Goal: Find contact information: Find contact information

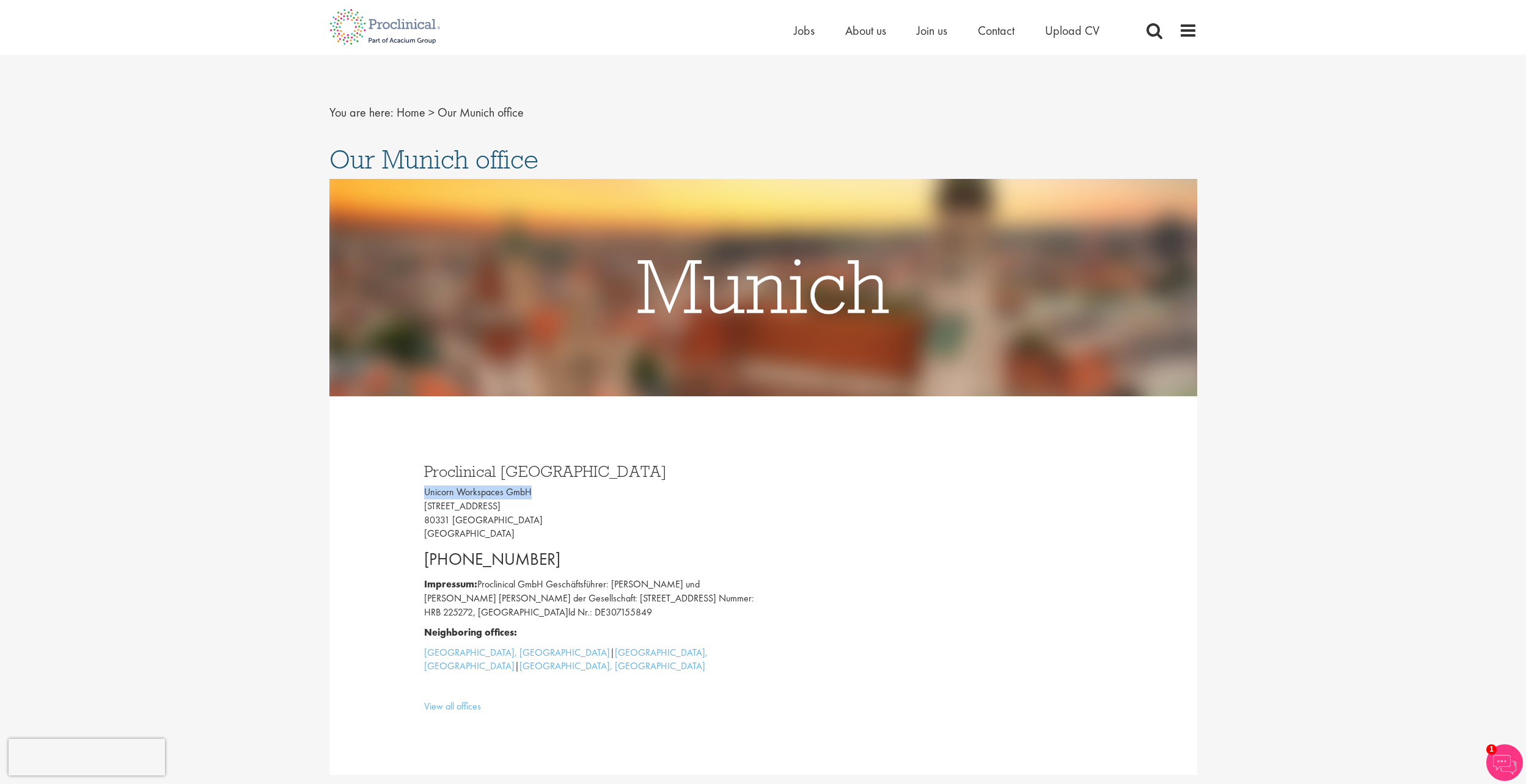
drag, startPoint x: 529, startPoint y: 492, endPoint x: 425, endPoint y: 495, distance: 104.0
click at [425, 495] on p "Unicorn Workspaces GmbH Isartorplatz 8 80331 München Germany" at bounding box center [589, 513] width 330 height 55
drag, startPoint x: 425, startPoint y: 495, endPoint x: 433, endPoint y: 490, distance: 9.4
copy p "Unicorn Workspaces GmbH"
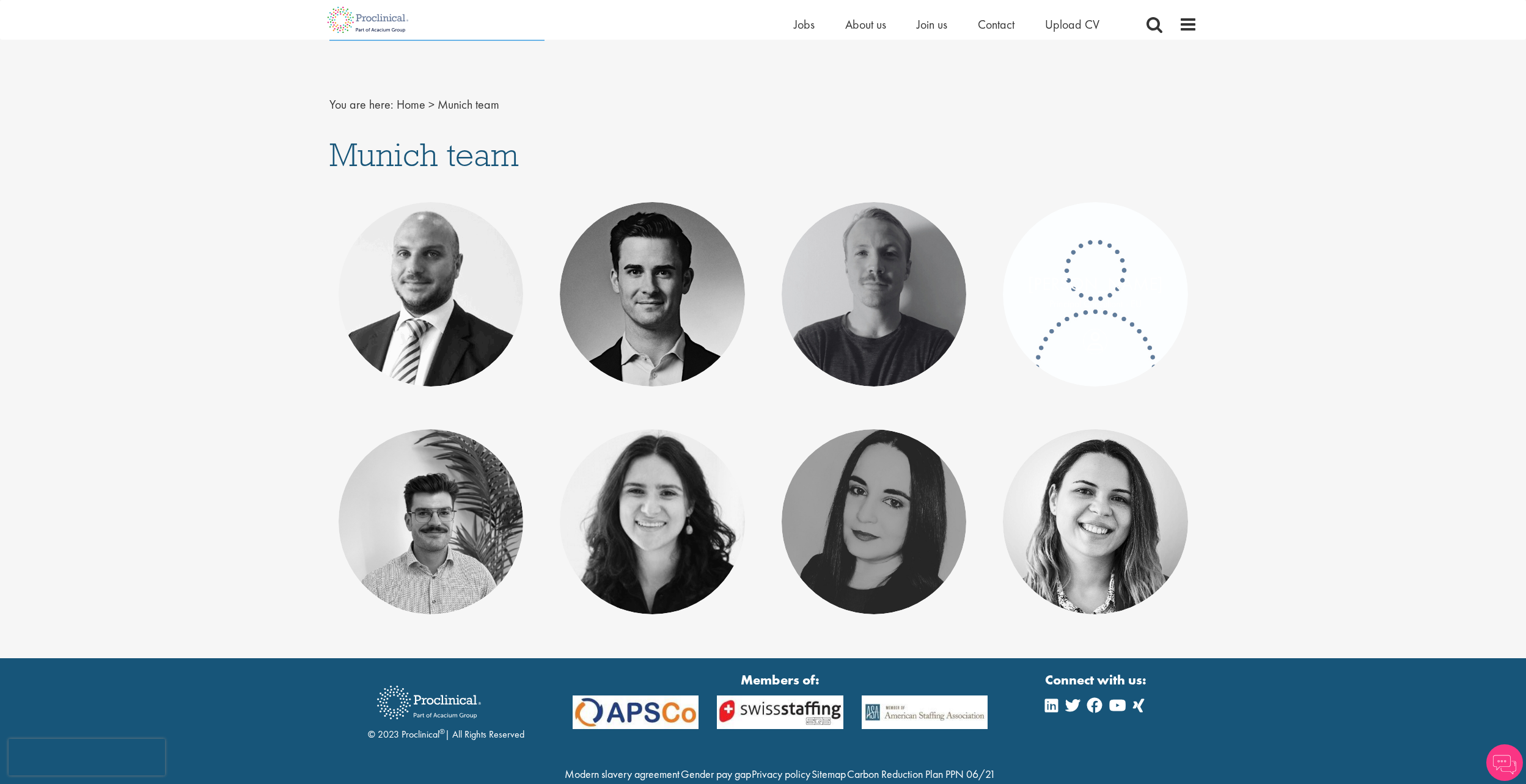
scroll to position [11, 0]
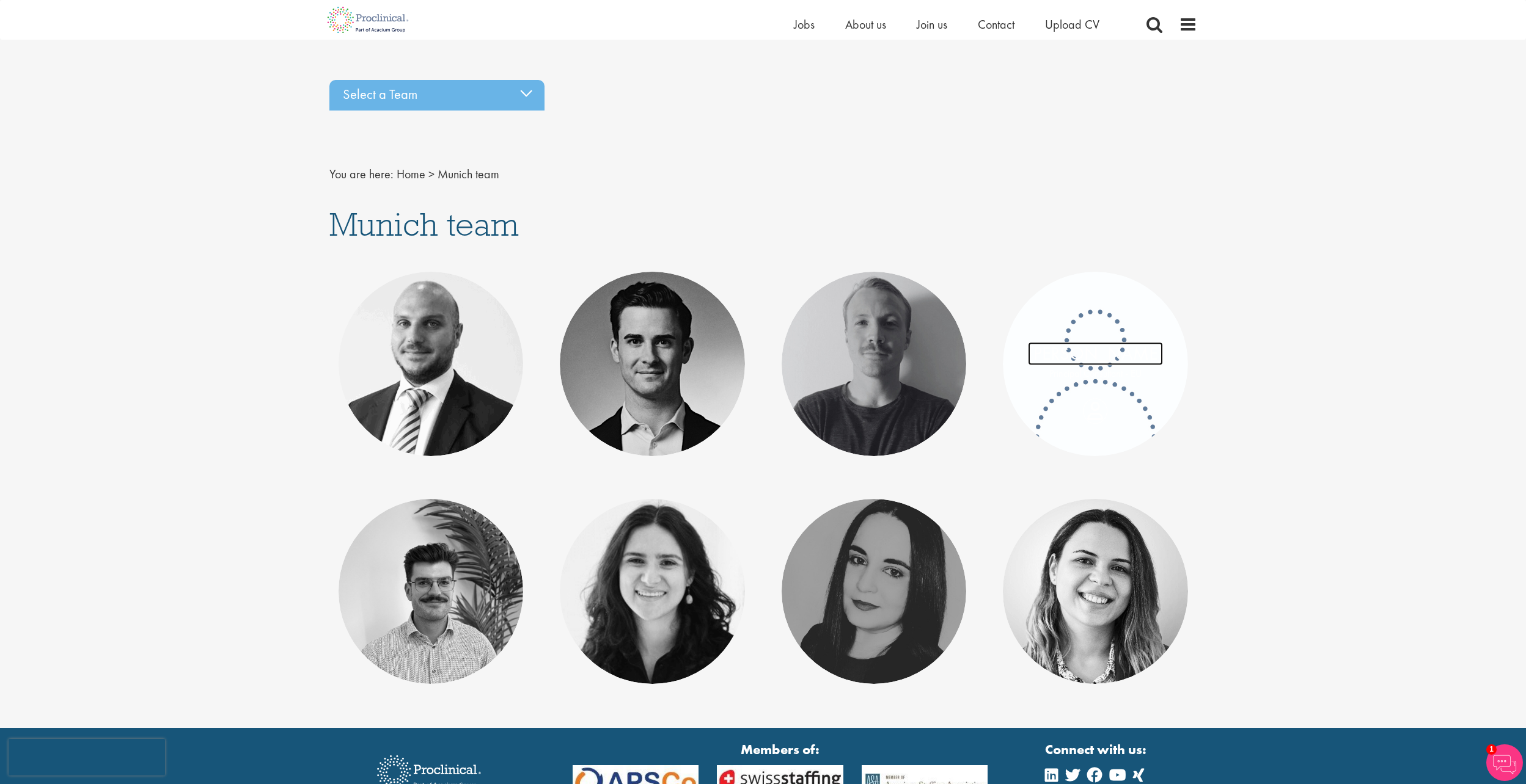
click at [1080, 345] on link "Anja Potrafke" at bounding box center [1095, 353] width 135 height 23
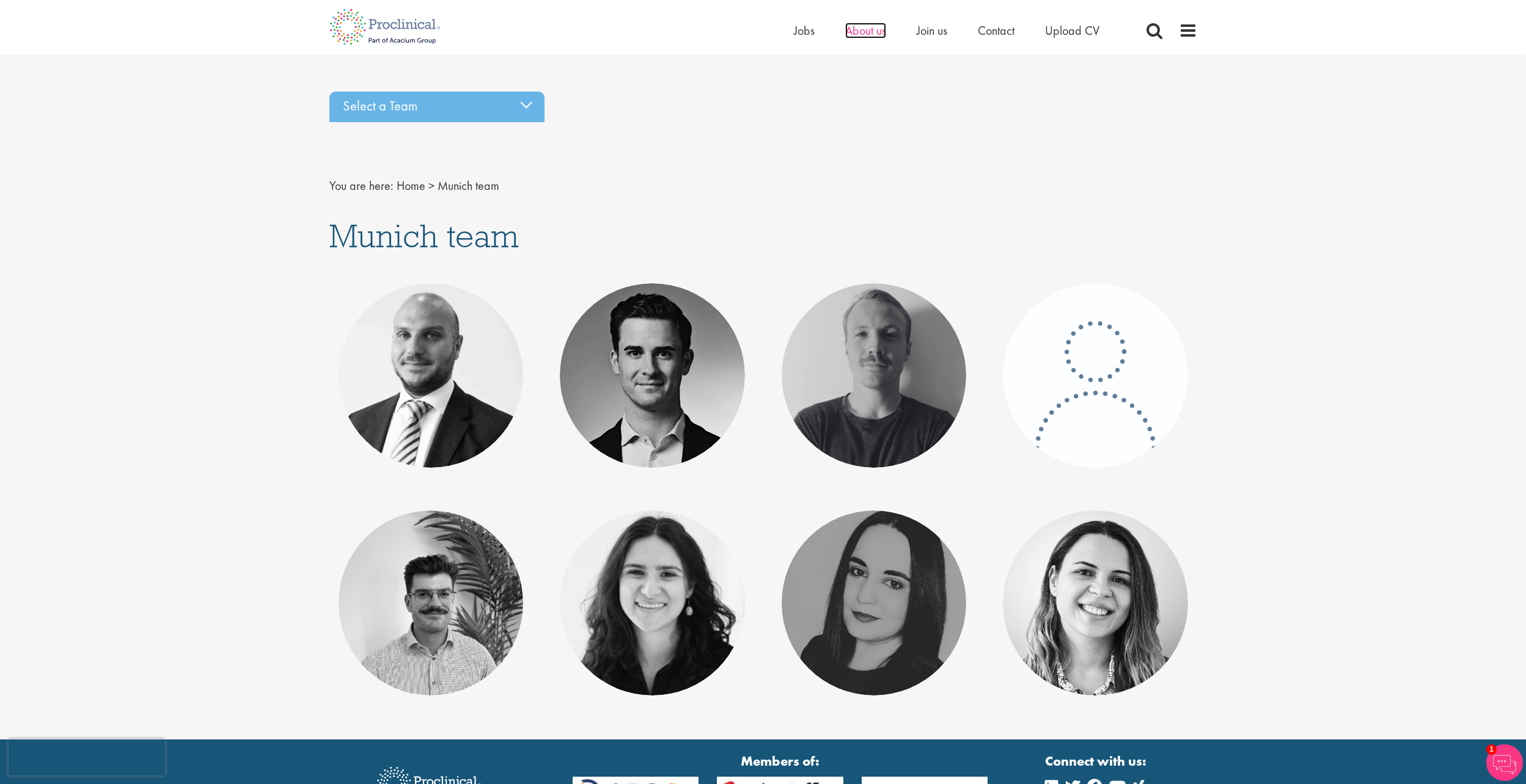
click at [867, 35] on span "About us" at bounding box center [866, 31] width 41 height 16
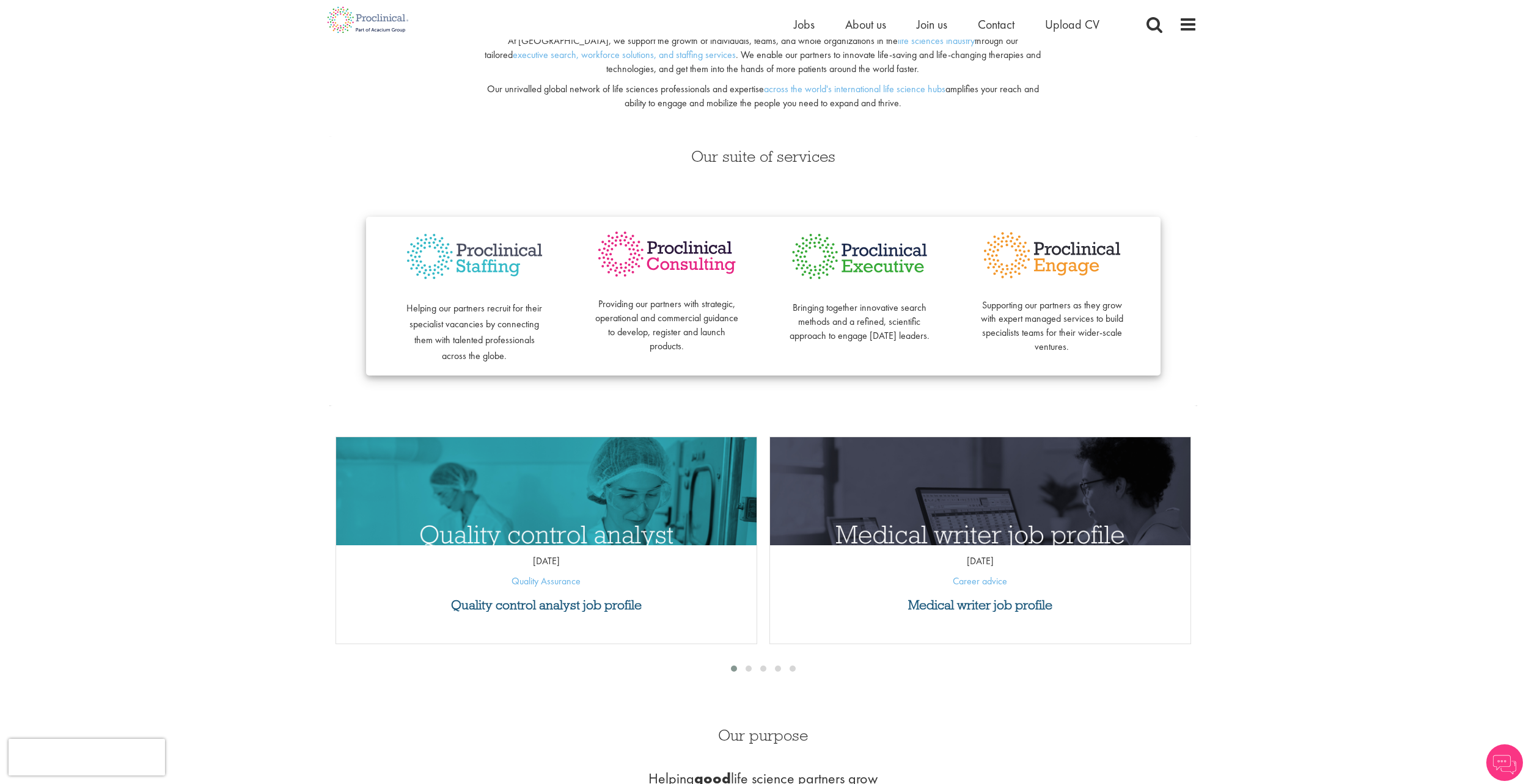
scroll to position [183, 0]
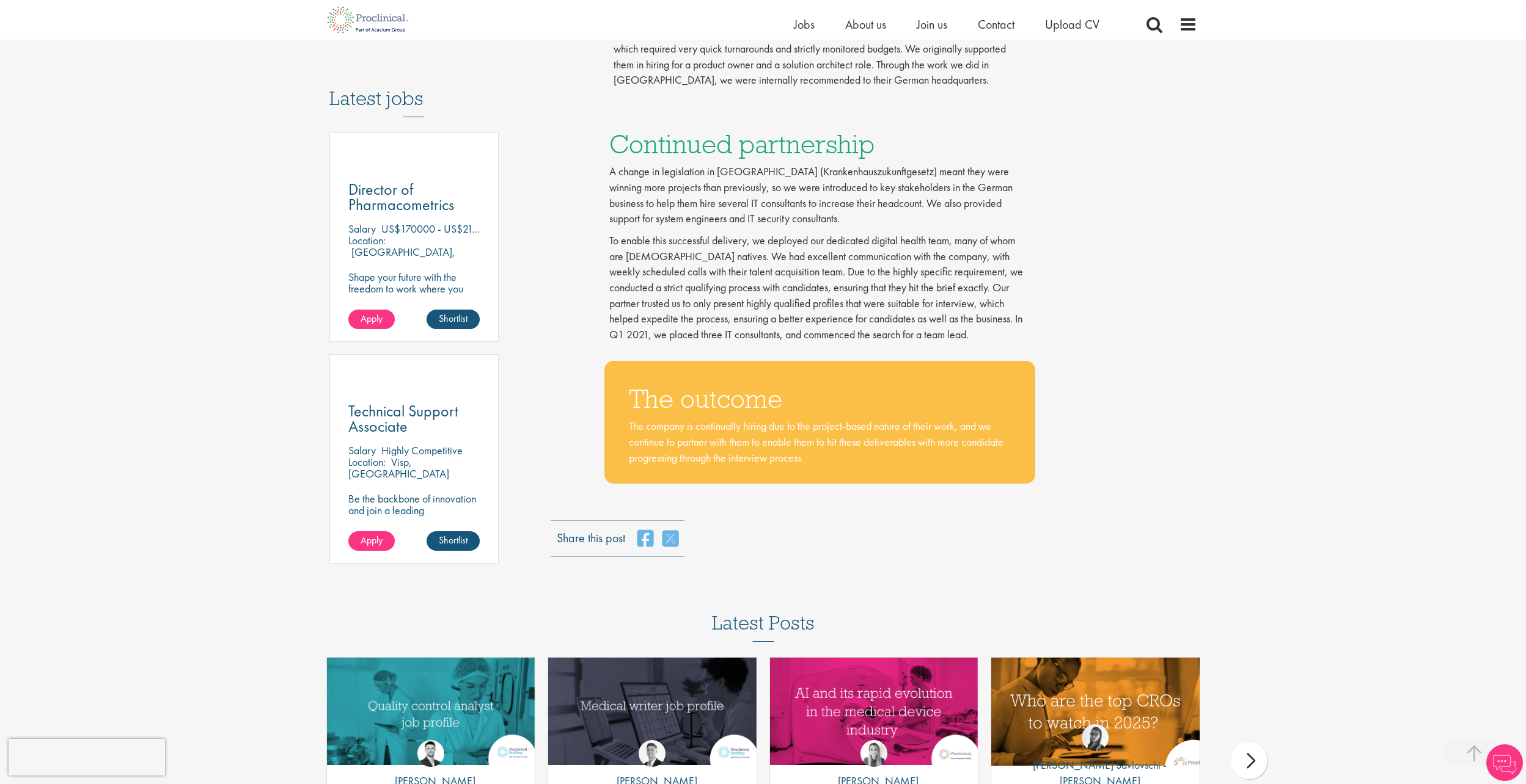
scroll to position [733, 0]
